Goal: Task Accomplishment & Management: Use online tool/utility

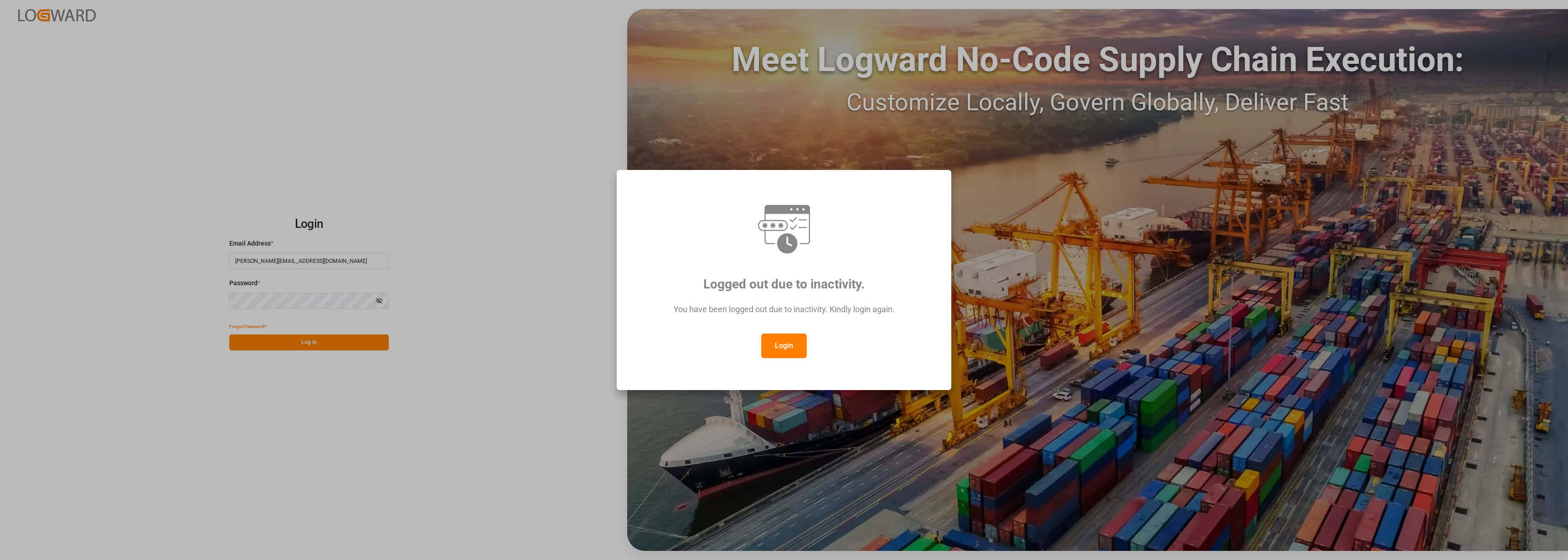
click at [784, 345] on button "Login" at bounding box center [784, 346] width 46 height 24
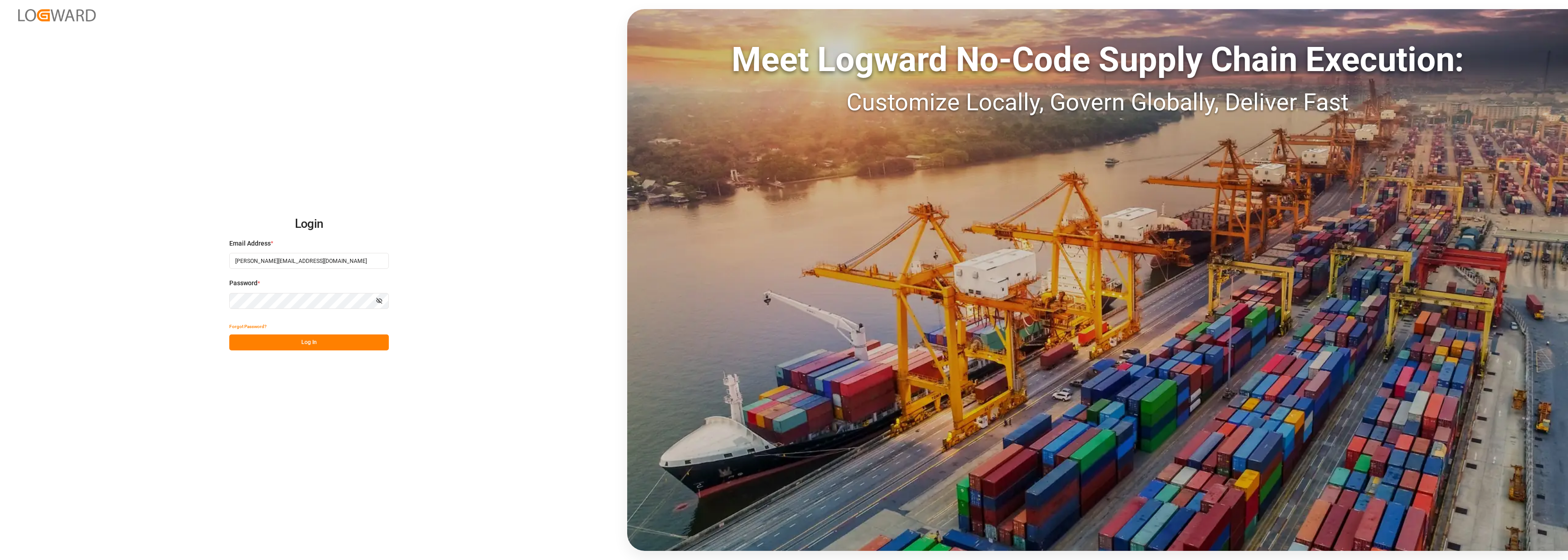
click at [307, 341] on button "Log In" at bounding box center [309, 343] width 159 height 16
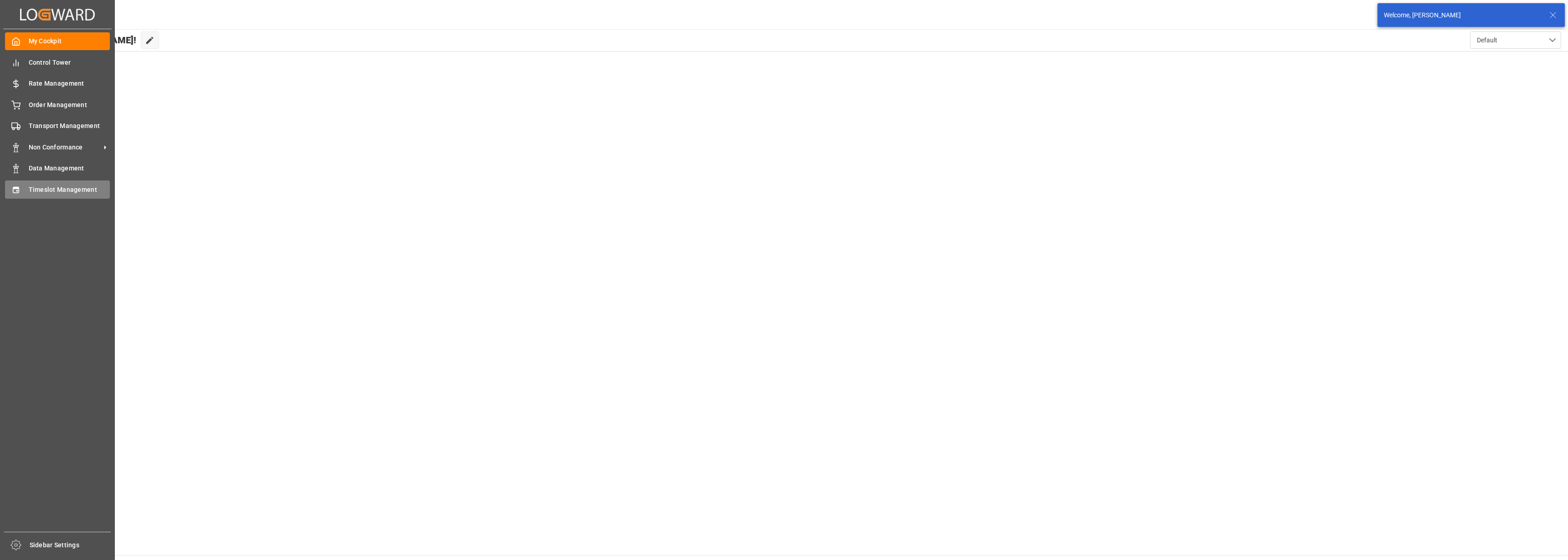
click at [17, 189] on icon at bounding box center [16, 190] width 9 height 9
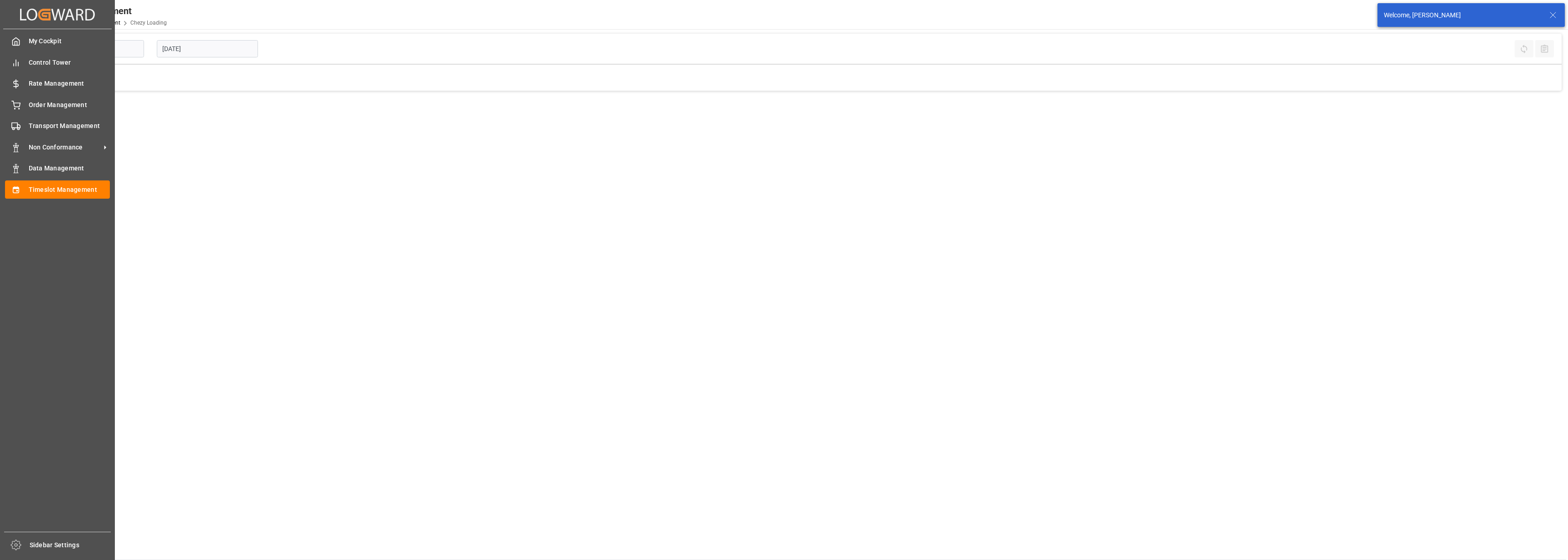
type input "Chezy Loading"
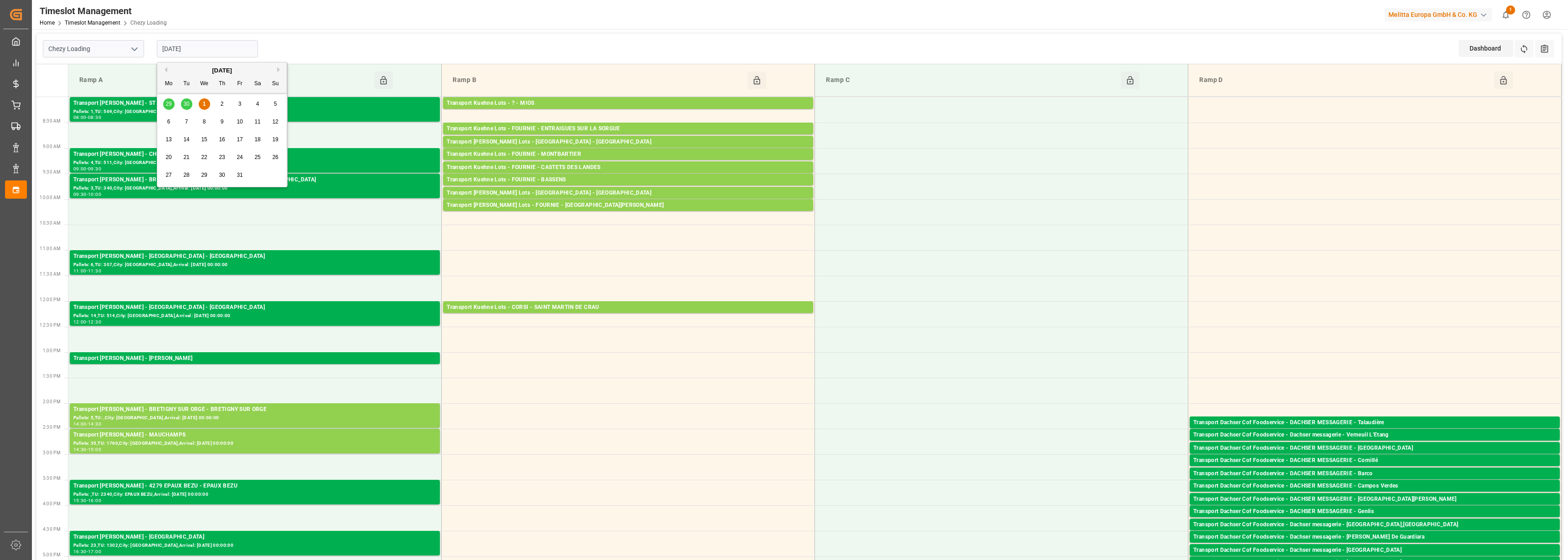
click at [243, 51] on input "[DATE]" at bounding box center [208, 49] width 101 height 17
click at [222, 107] on div "2" at bounding box center [222, 104] width 12 height 11
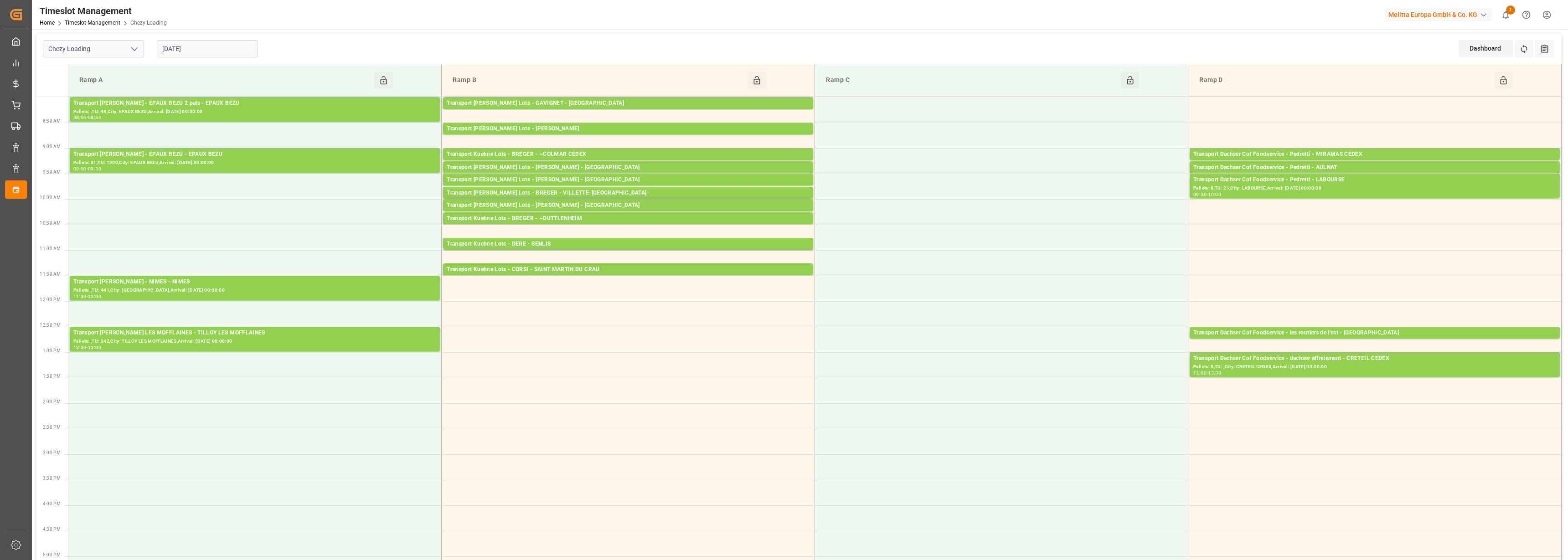
click at [179, 49] on input "[DATE]" at bounding box center [208, 49] width 101 height 17
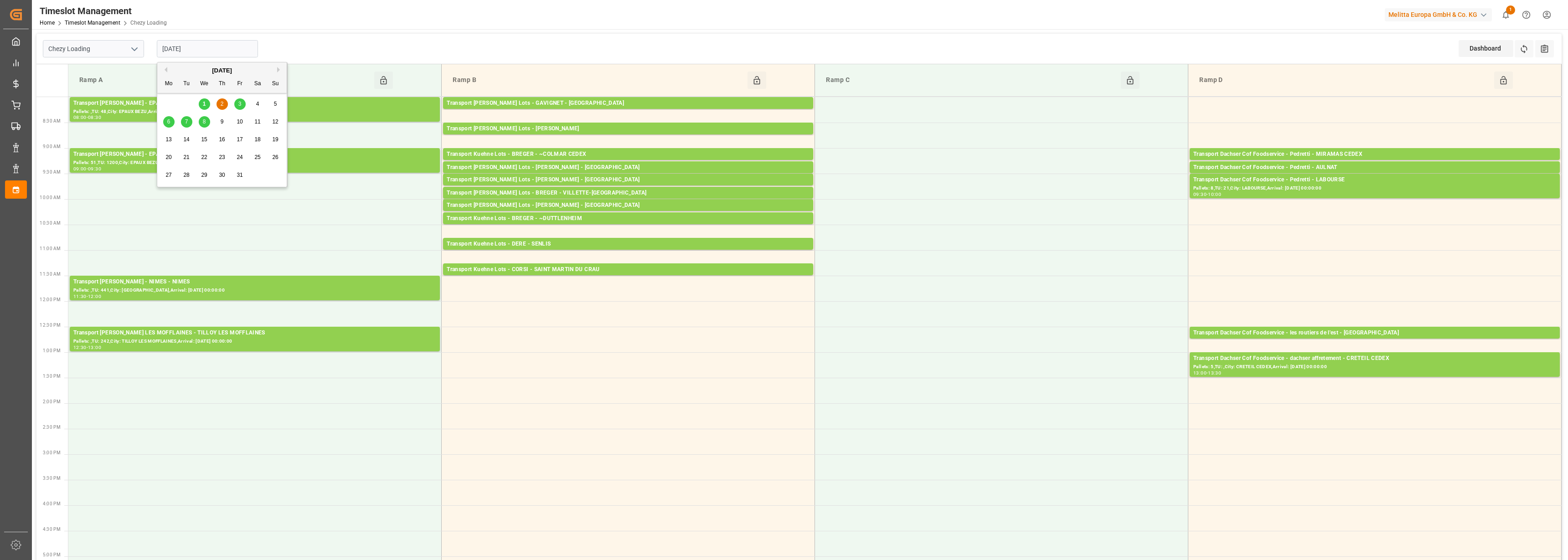
click at [242, 104] on div "3" at bounding box center [240, 104] width 12 height 11
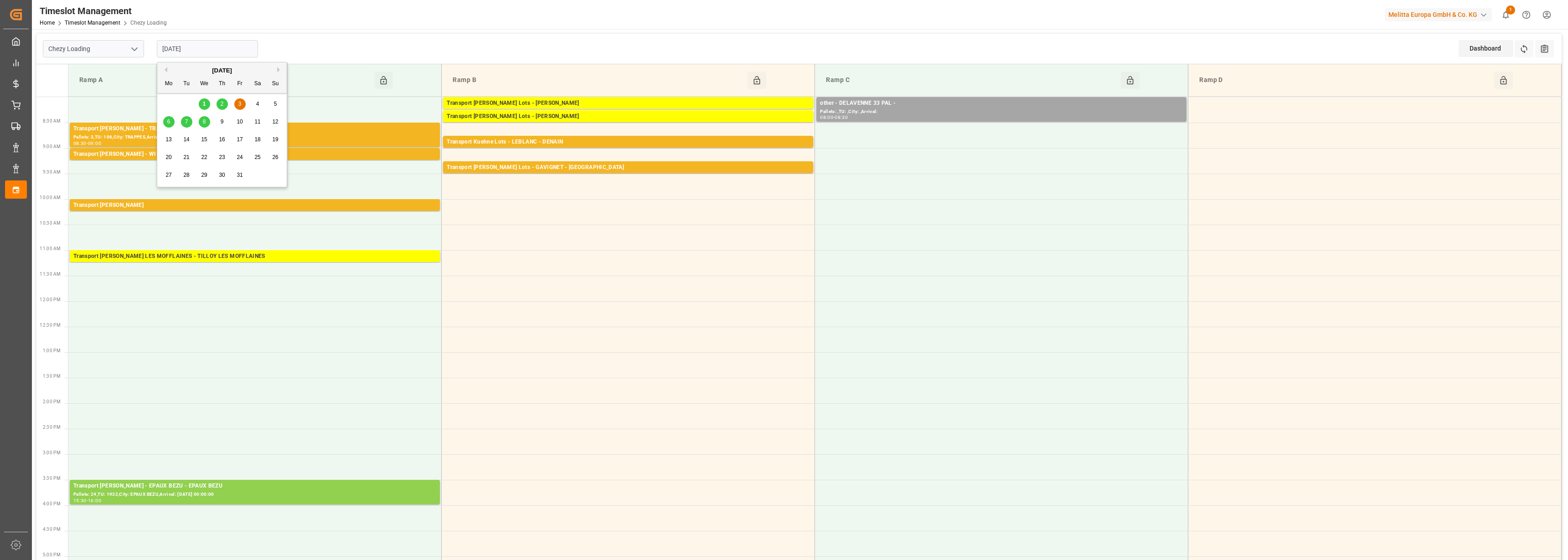
click at [194, 44] on input "[DATE]" at bounding box center [208, 49] width 101 height 17
click at [173, 122] on div "6" at bounding box center [169, 122] width 12 height 11
type input "[DATE]"
